Goal: Communication & Community: Share content

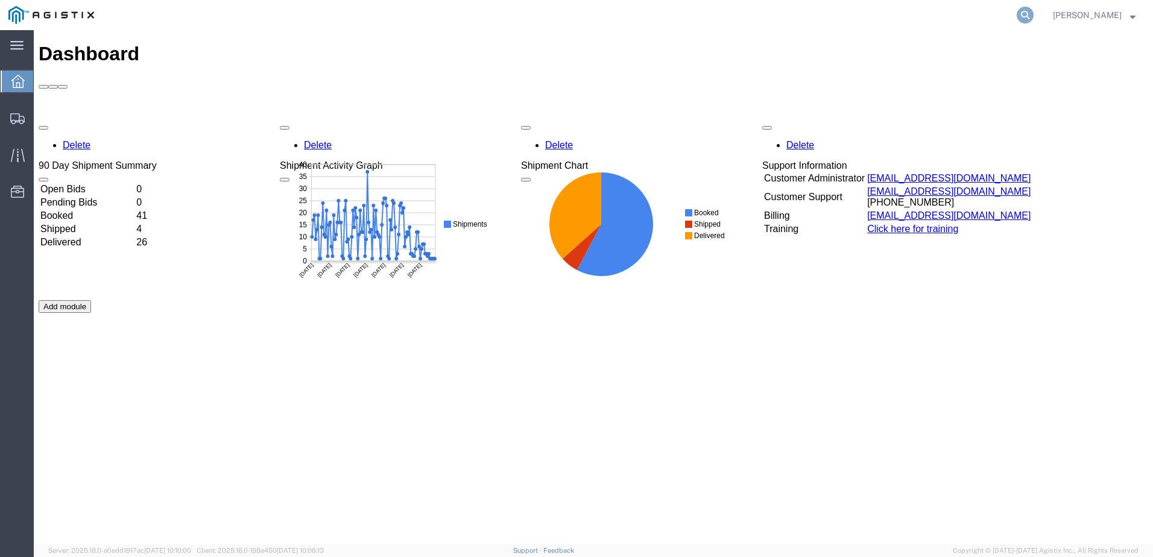
click at [1033, 19] on icon at bounding box center [1025, 15] width 17 height 17
click at [747, 16] on input "search" at bounding box center [833, 15] width 367 height 29
paste input "56707963"
type input "56707963"
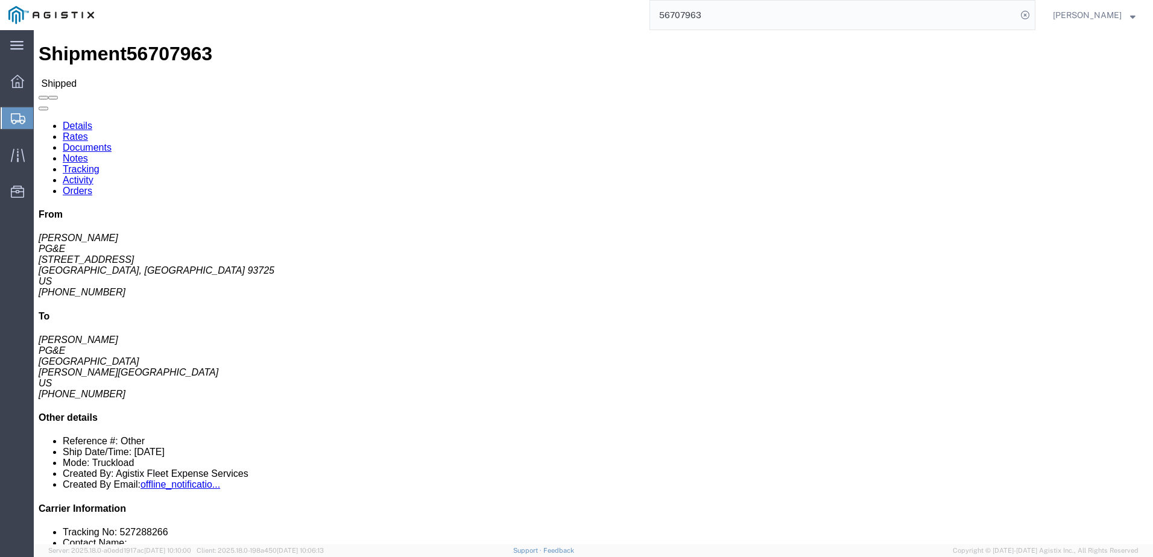
click span
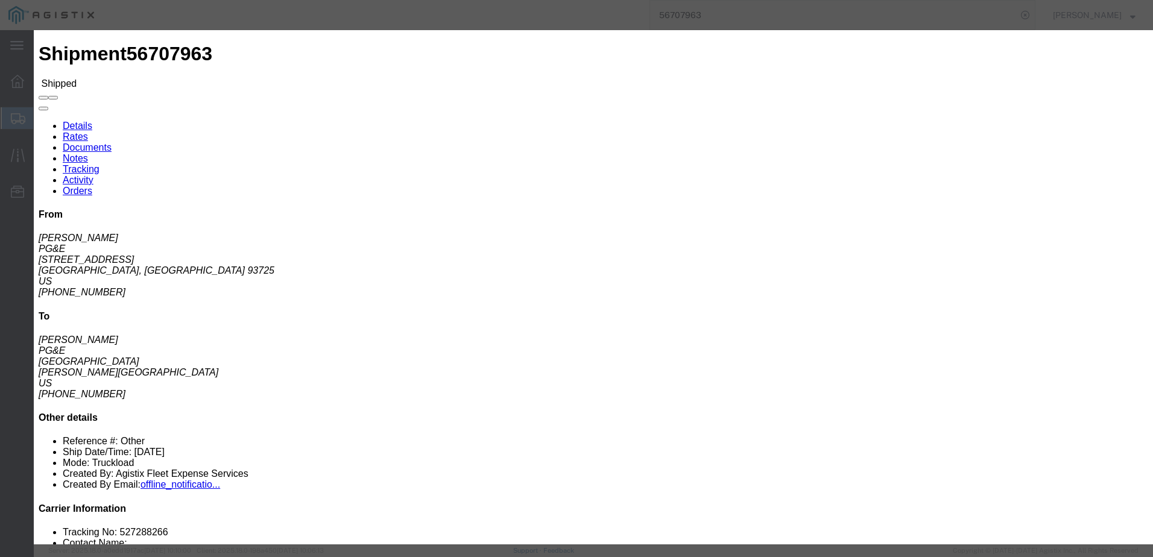
click ul "Enter Email Address"
type input "[EMAIL_ADDRESS][DOMAIN_NAME]"
click input "PGE Fleet Bill Of Lading"
checkbox input "true"
click button "Send"
